Goal: Entertainment & Leisure: Consume media (video, audio)

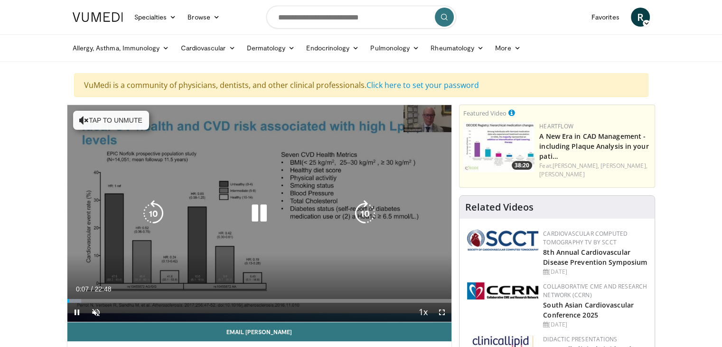
click at [119, 122] on button "Tap to unmute" at bounding box center [111, 120] width 76 height 19
click at [260, 214] on icon "Video Player" at bounding box center [259, 213] width 27 height 27
